Goal: Navigation & Orientation: Understand site structure

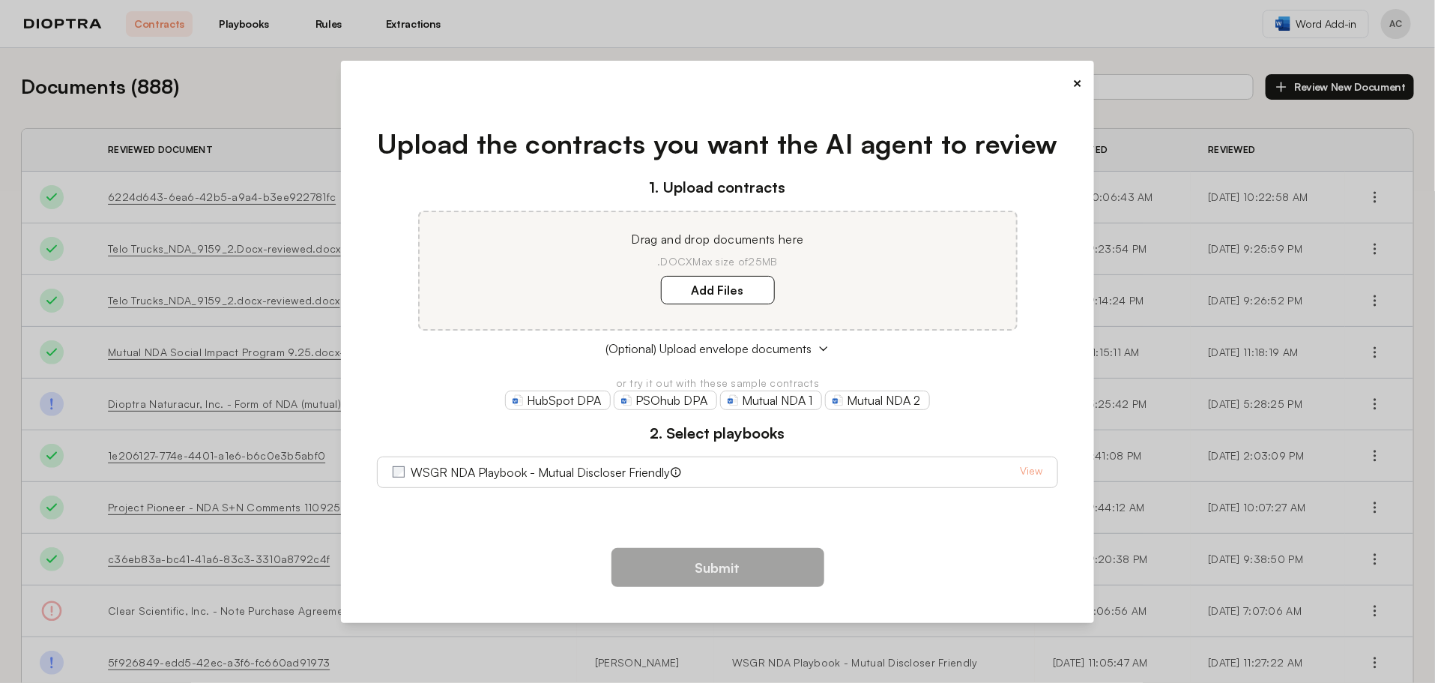
click at [1077, 85] on button "×" at bounding box center [1077, 83] width 10 height 21
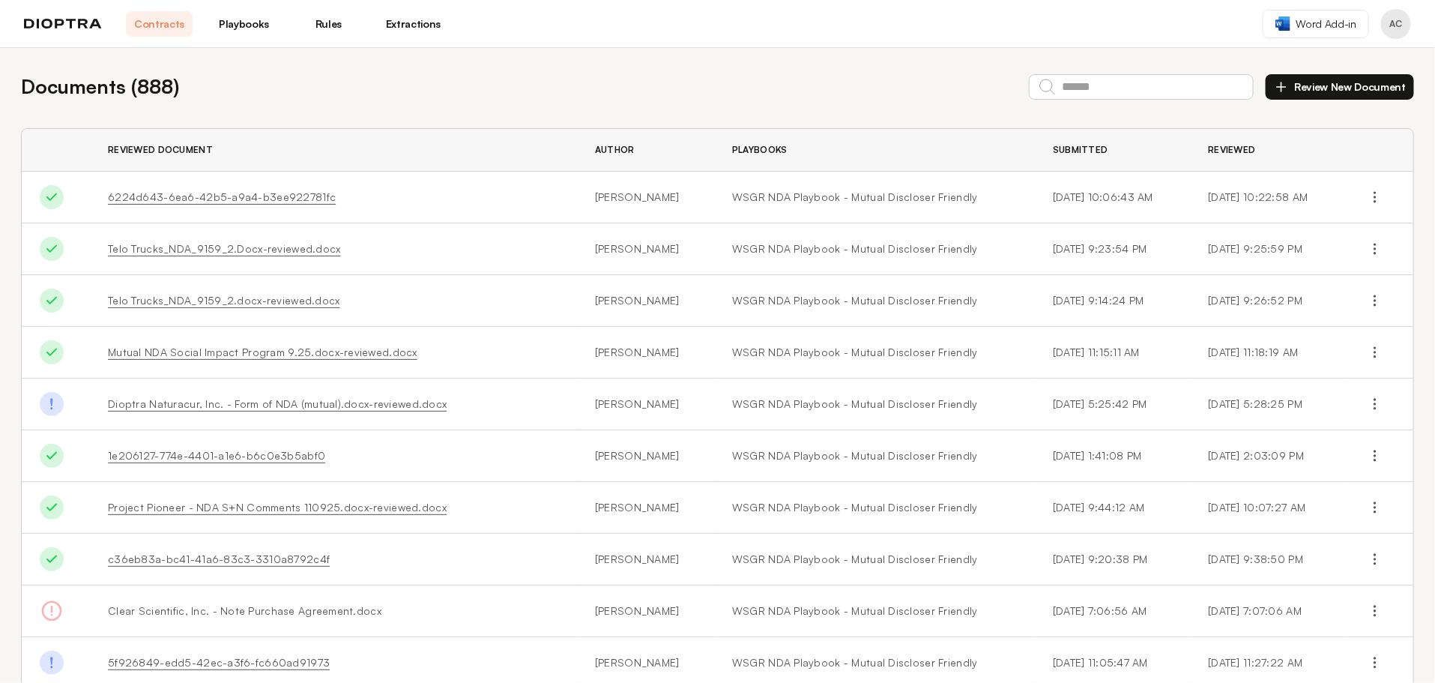
click at [333, 19] on link "Rules" at bounding box center [328, 23] width 67 height 25
click at [251, 28] on link "Playbooks" at bounding box center [244, 23] width 67 height 25
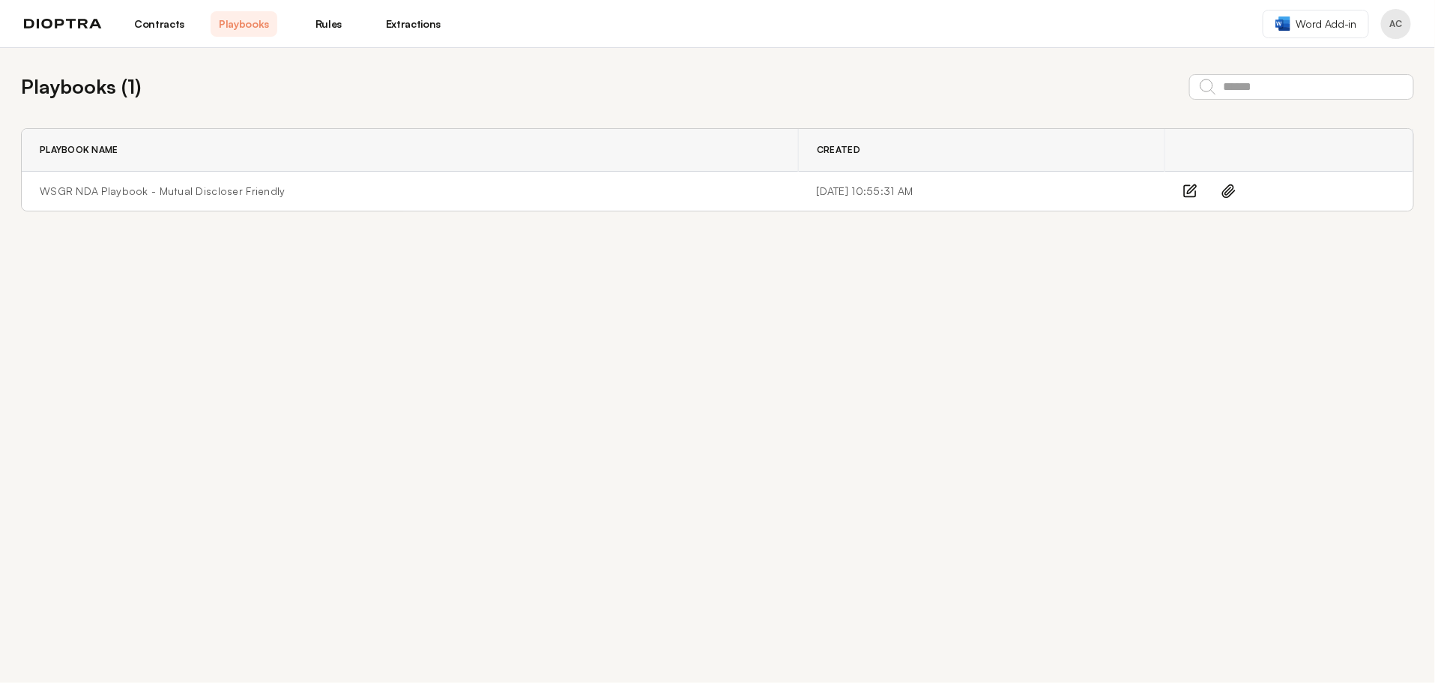
click at [396, 25] on link "Extractions" at bounding box center [413, 23] width 67 height 25
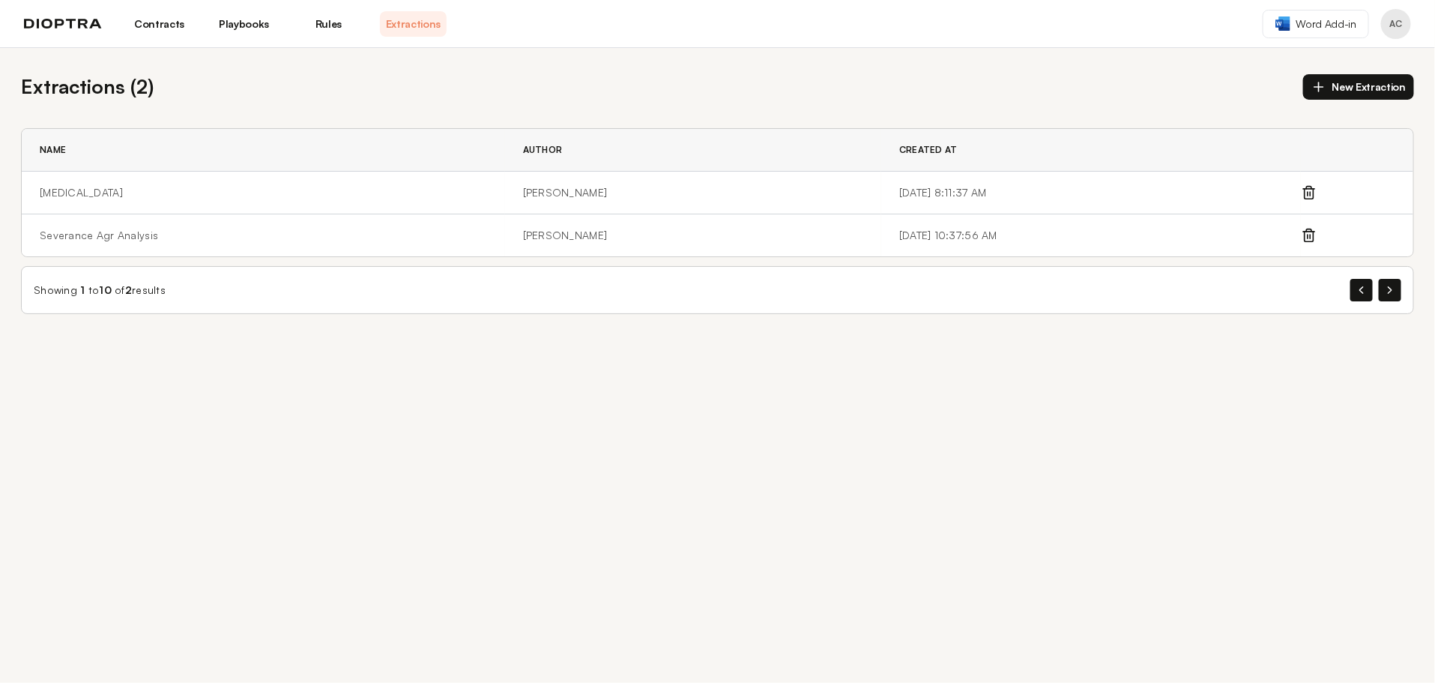
click at [1406, 27] on button "Profile menu" at bounding box center [1396, 24] width 30 height 30
click at [53, 19] on img at bounding box center [63, 24] width 78 height 10
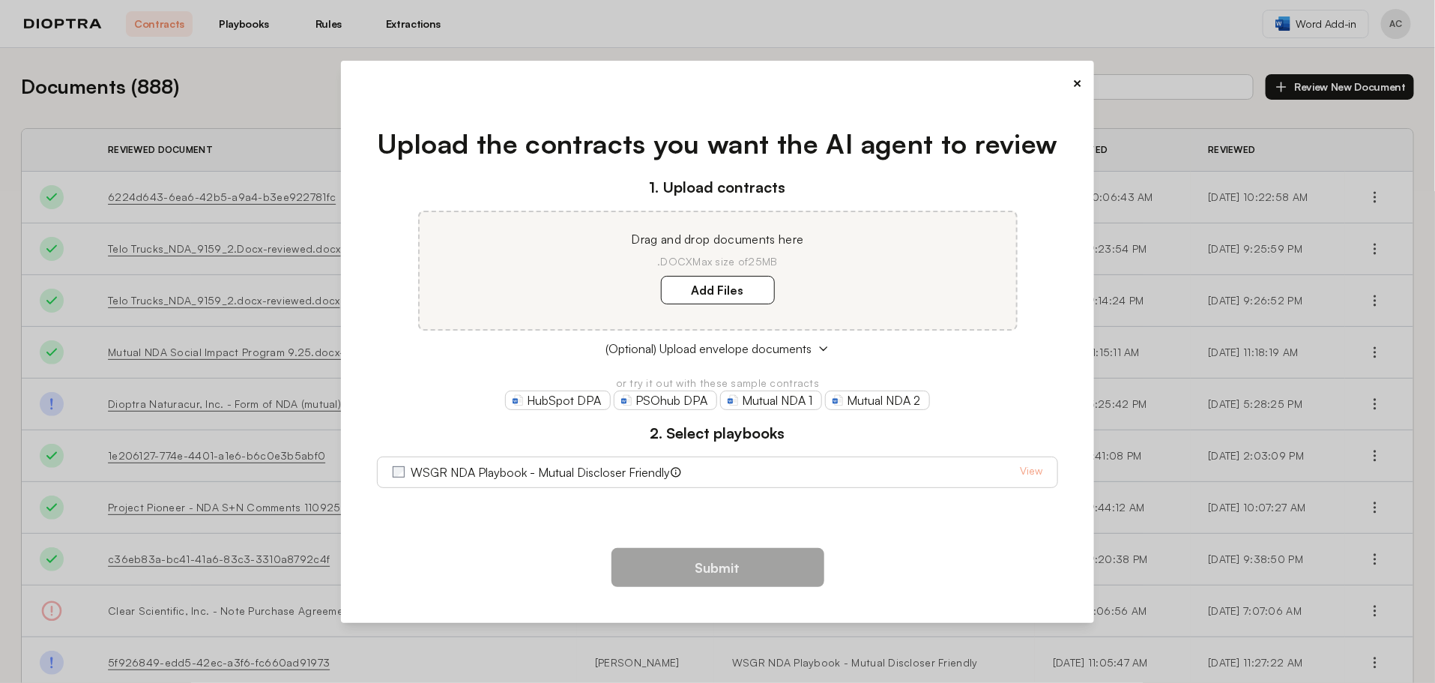
click at [1077, 81] on button "×" at bounding box center [1077, 83] width 10 height 21
